Goal: Task Accomplishment & Management: Manage account settings

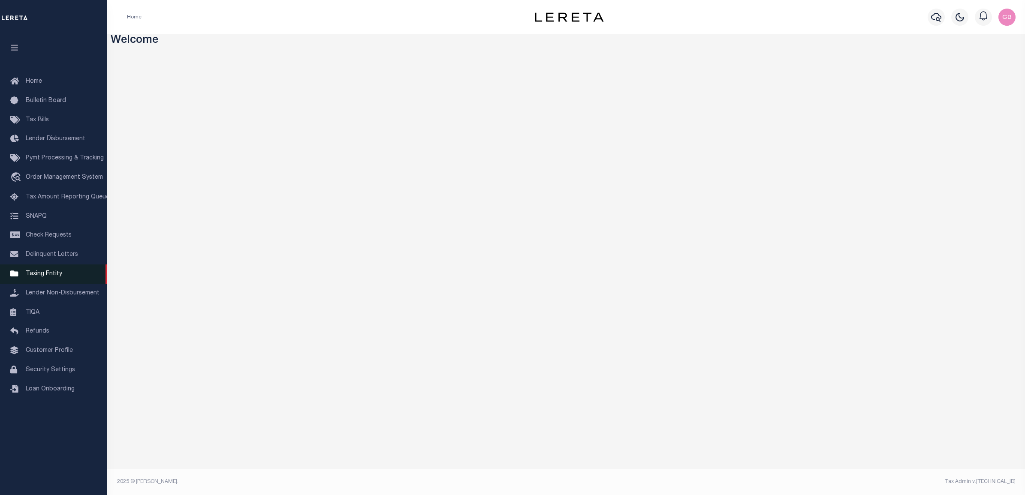
click at [55, 279] on link "Taxing Entity" at bounding box center [53, 274] width 107 height 19
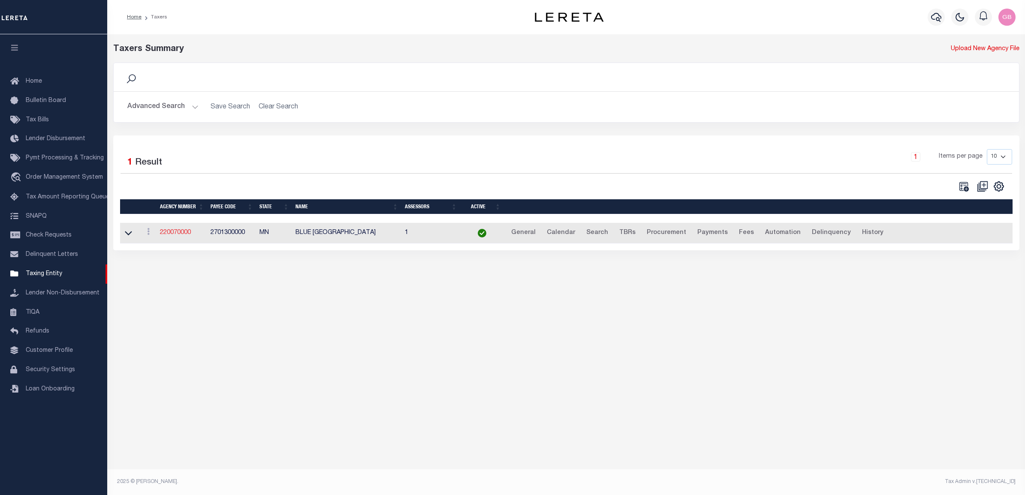
click at [177, 231] on td "220070000" at bounding box center [182, 233] width 51 height 21
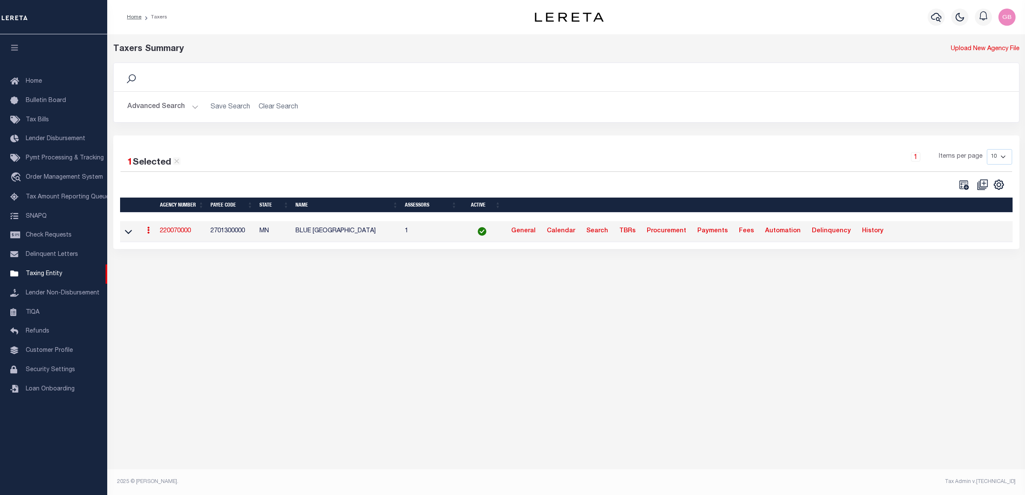
click at [175, 234] on link "220070000" at bounding box center [175, 231] width 31 height 6
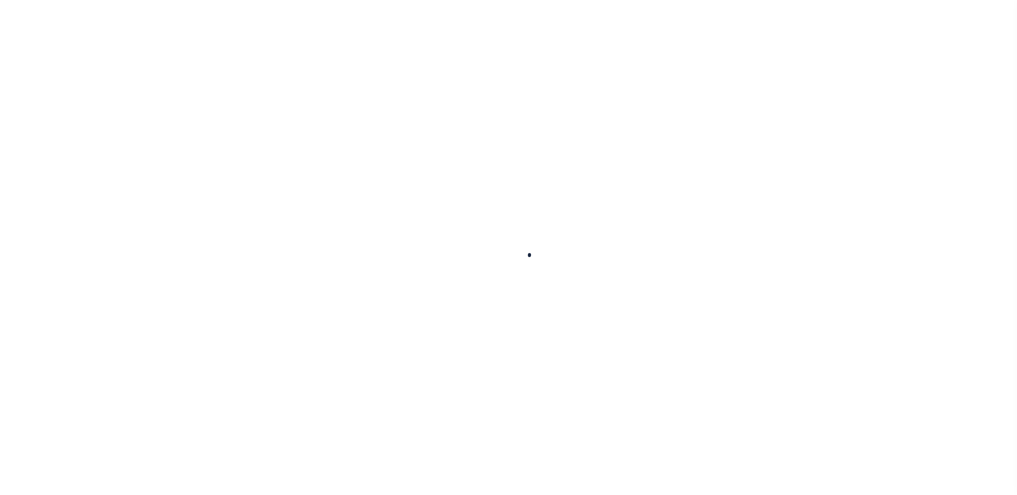
select select
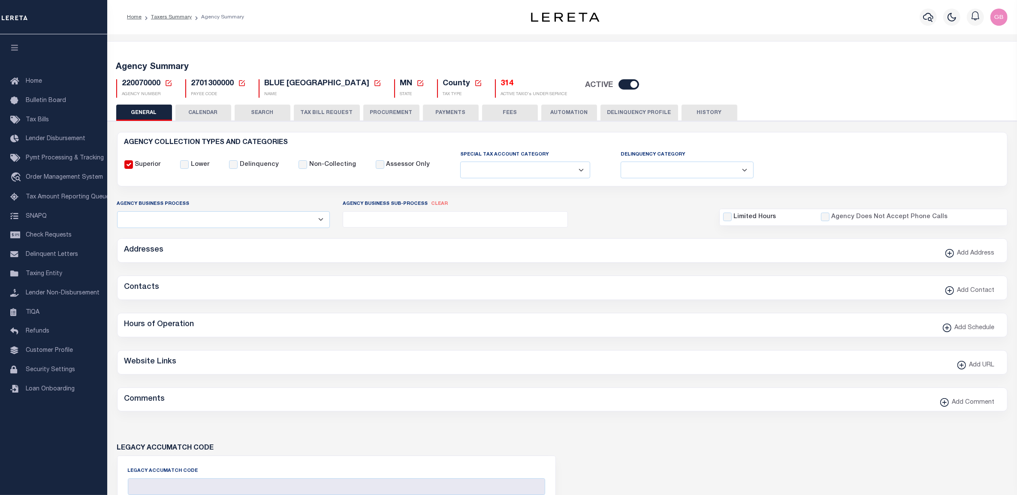
checkbox input "false"
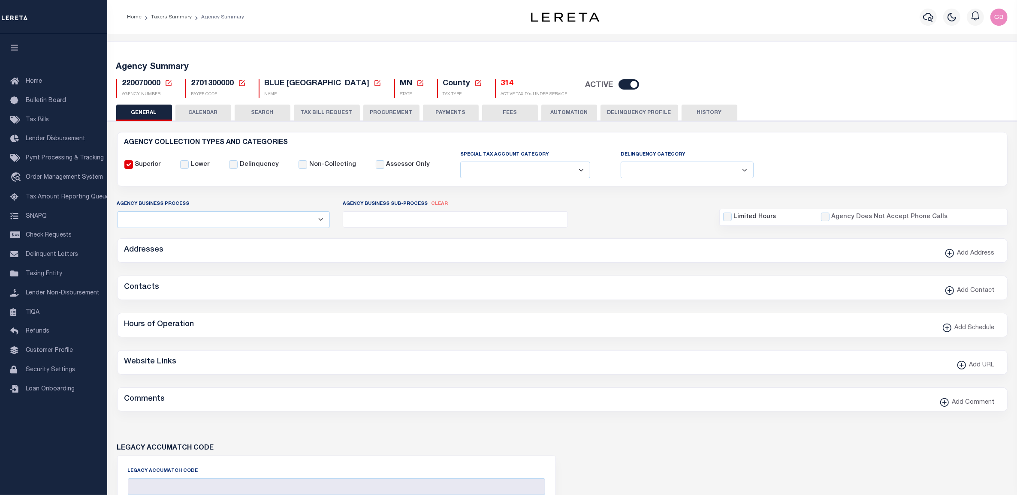
type input "2701300000"
